Goal: Task Accomplishment & Management: Manage account settings

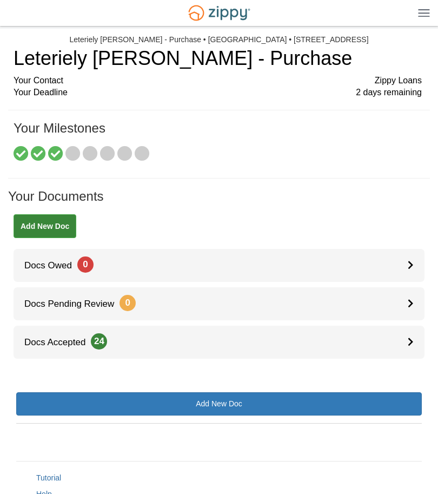
scroll to position [57, 0]
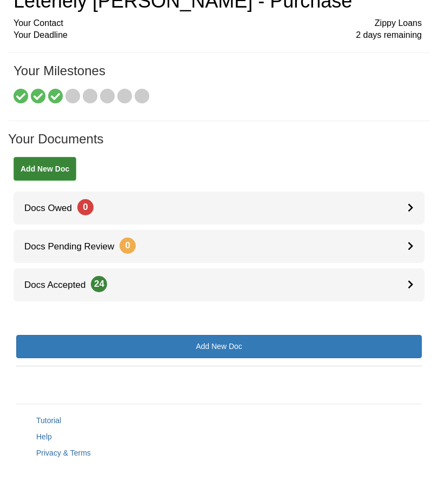
click at [45, 280] on span "Docs Accepted 24" at bounding box center [61, 285] width 94 height 10
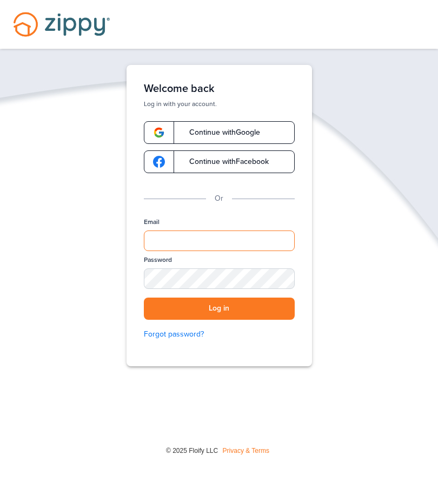
click at [277, 243] on input "Email" at bounding box center [219, 240] width 151 height 21
click at [276, 244] on input "Email" at bounding box center [219, 240] width 151 height 21
click at [374, 303] on div "Verify your Email We just resent an email with a link to set your password to .…" at bounding box center [219, 249] width 438 height 368
click at [327, 345] on div "Welcome back Log in with your account. Continue with Google Continue with Faceb…" at bounding box center [219, 215] width 216 height 301
click at [268, 250] on input "Email" at bounding box center [219, 240] width 151 height 21
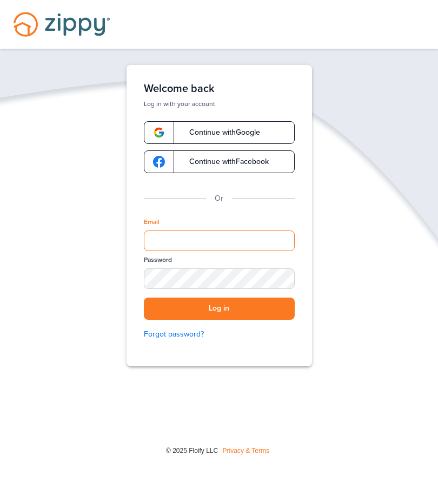
click at [269, 249] on input "Email" at bounding box center [219, 240] width 151 height 21
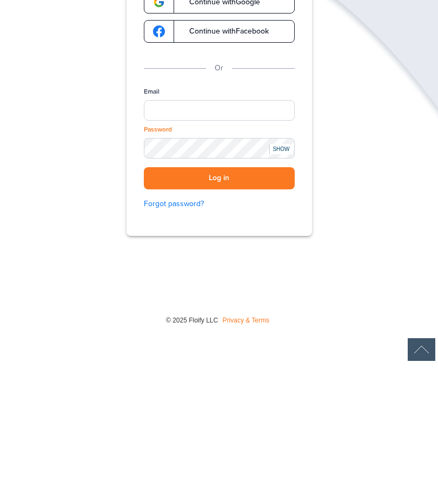
click at [285, 274] on div "SHOW" at bounding box center [281, 279] width 24 height 10
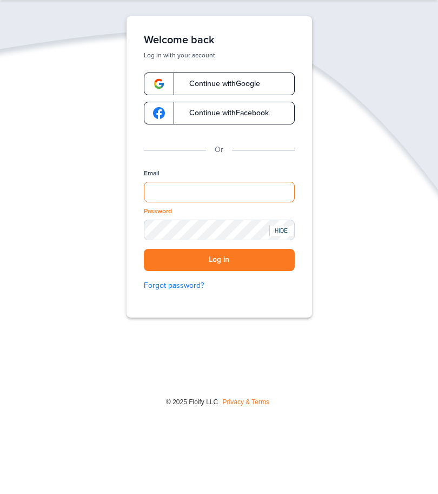
click at [166, 192] on input "Email" at bounding box center [219, 192] width 151 height 21
type input "**********"
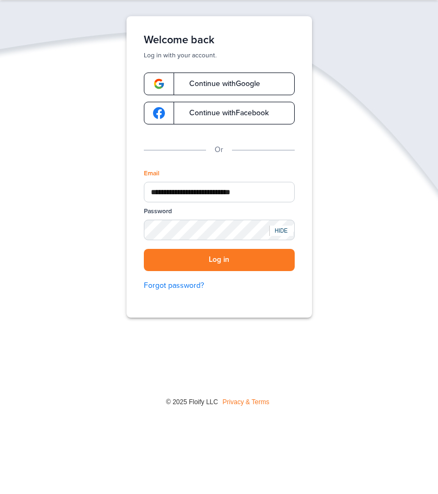
click at [164, 261] on button "Log in" at bounding box center [219, 260] width 151 height 22
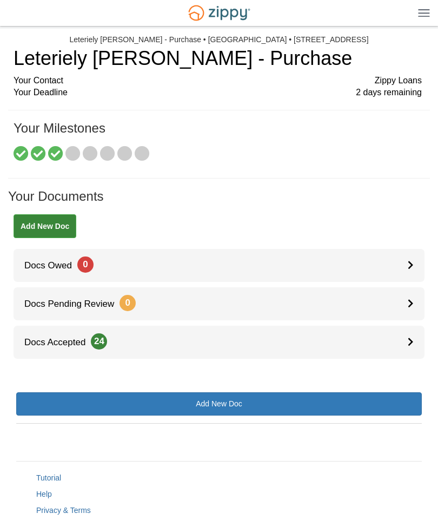
click at [64, 339] on span "Docs Accepted 24" at bounding box center [61, 342] width 94 height 10
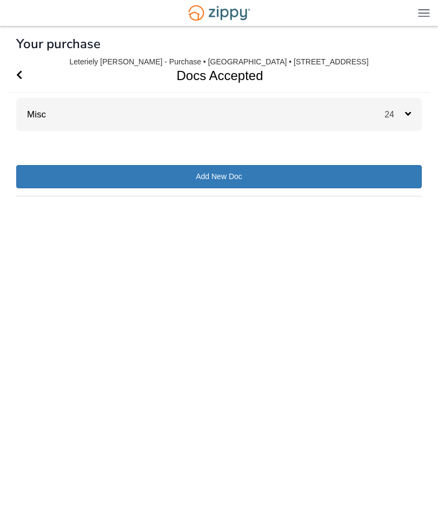
click at [31, 110] on link "Misc" at bounding box center [31, 114] width 30 height 10
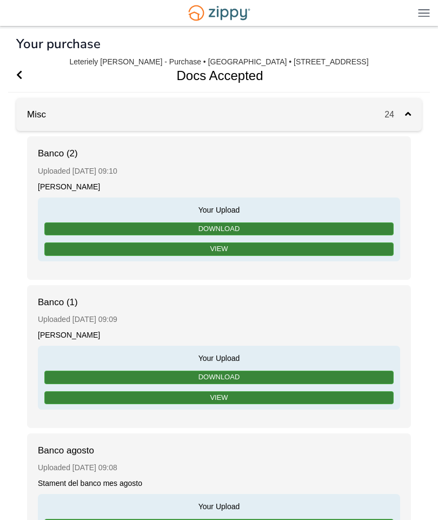
click at [21, 70] on span "Go Back" at bounding box center [19, 75] width 6 height 33
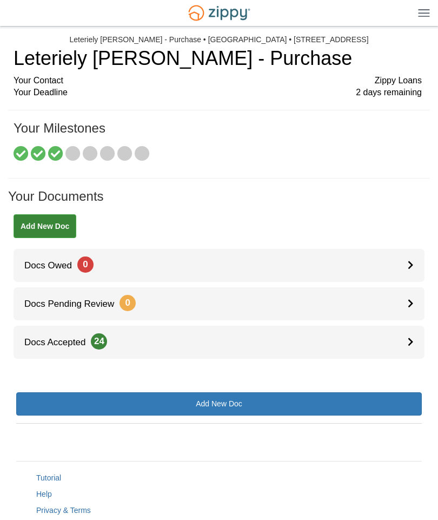
click at [429, 15] on img at bounding box center [424, 13] width 12 height 8
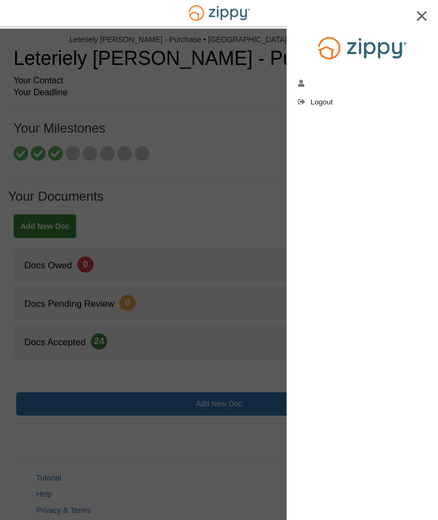
click at [303, 84] on icon "edit profile" at bounding box center [302, 84] width 8 height 8
click at [426, 14] on img at bounding box center [421, 16] width 11 height 10
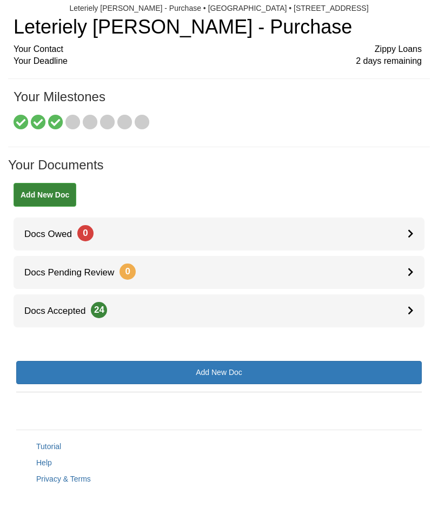
scroll to position [4, 0]
